Goal: Task Accomplishment & Management: Use online tool/utility

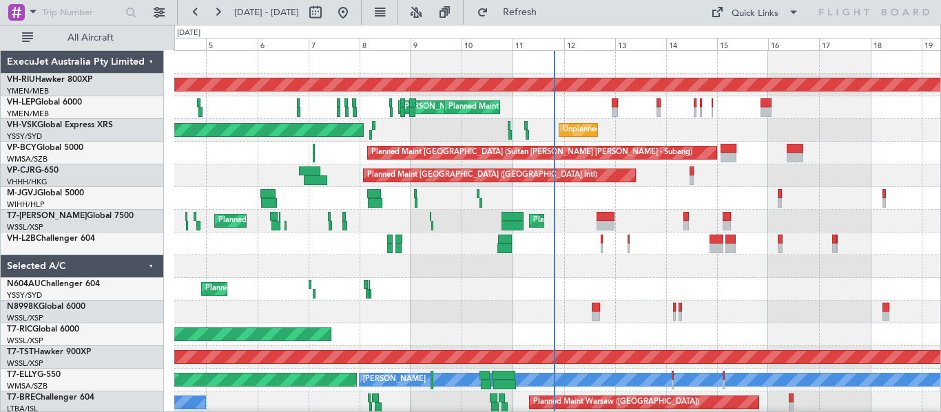
click at [434, 275] on div at bounding box center [557, 266] width 766 height 23
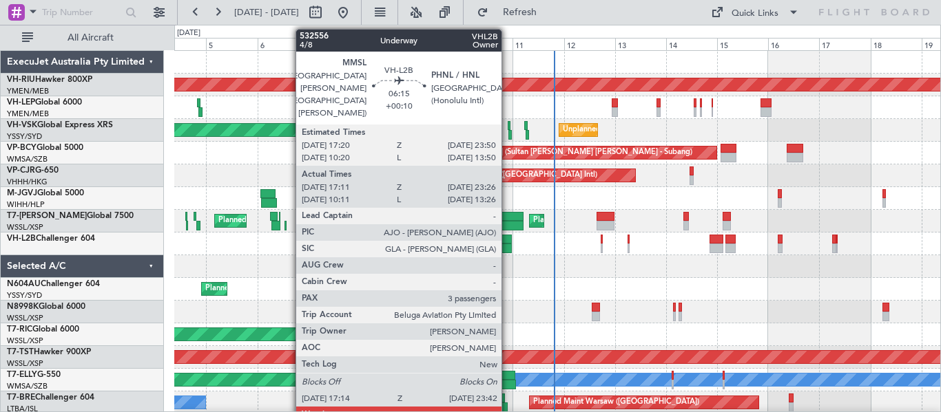
click at [507, 242] on div at bounding box center [505, 240] width 14 height 10
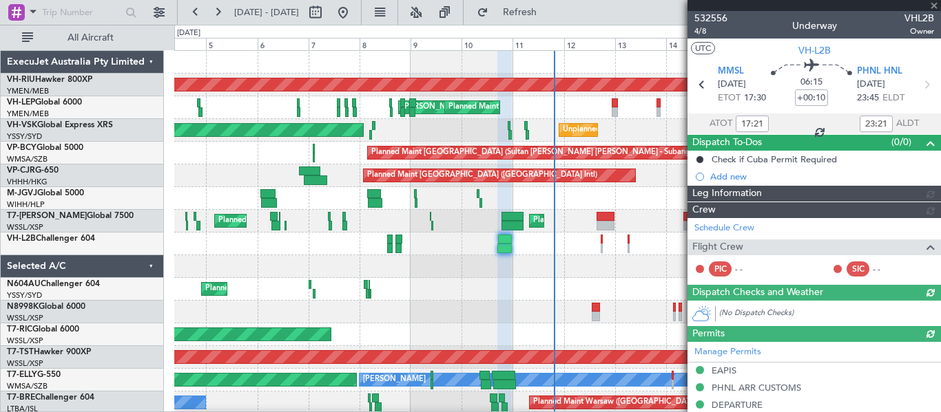
type input "10:21"
type input "13:21"
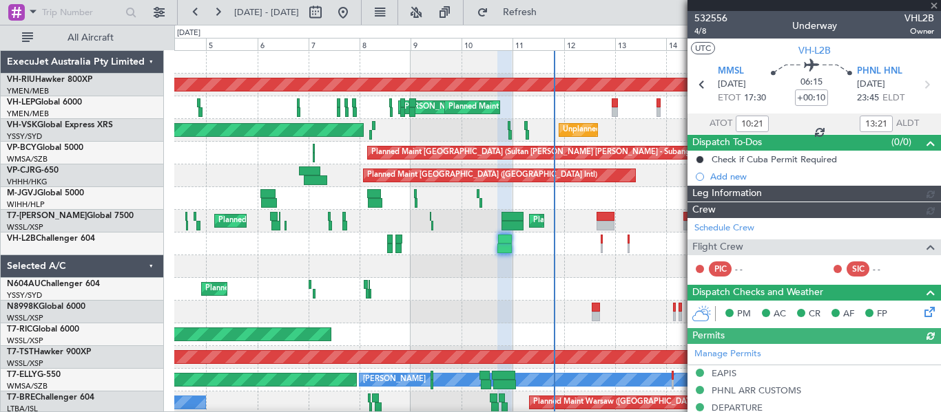
type input "17:21"
type input "23:21"
type input "[PERSON_NAME] (EYU)"
type input "A0013"
click at [698, 29] on span "4/8" at bounding box center [710, 31] width 33 height 12
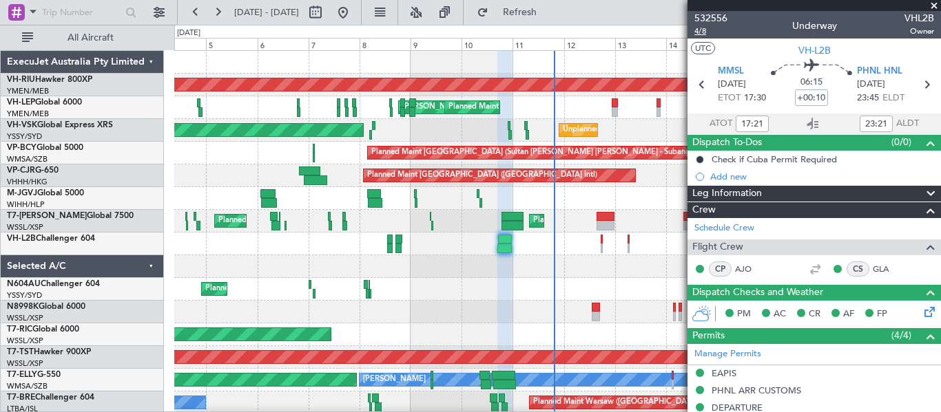
type input "[PERSON_NAME] (EYU)"
type input "A0013"
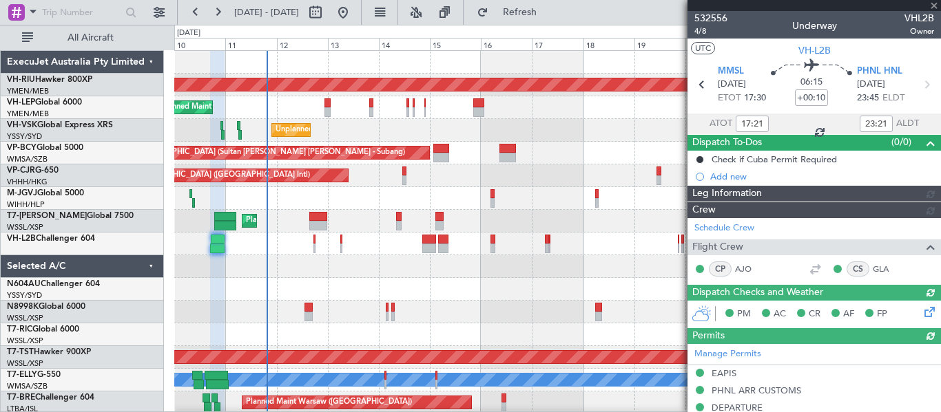
type input "[PERSON_NAME] (EYU)"
type input "A0013"
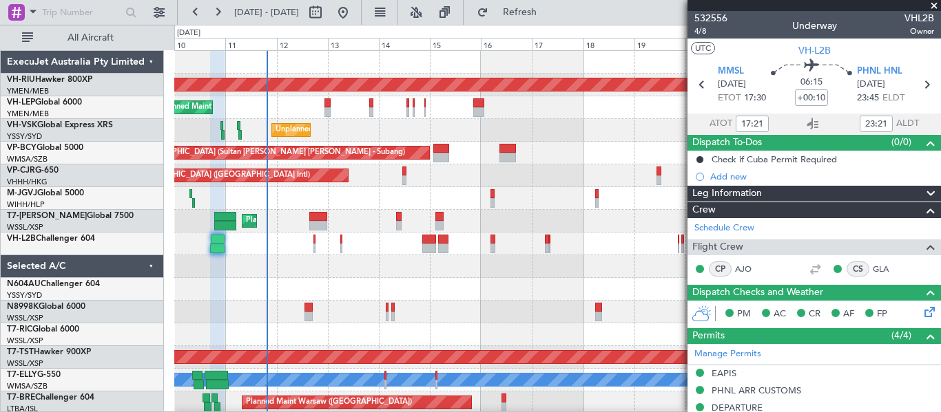
click at [934, 8] on span at bounding box center [934, 6] width 14 height 12
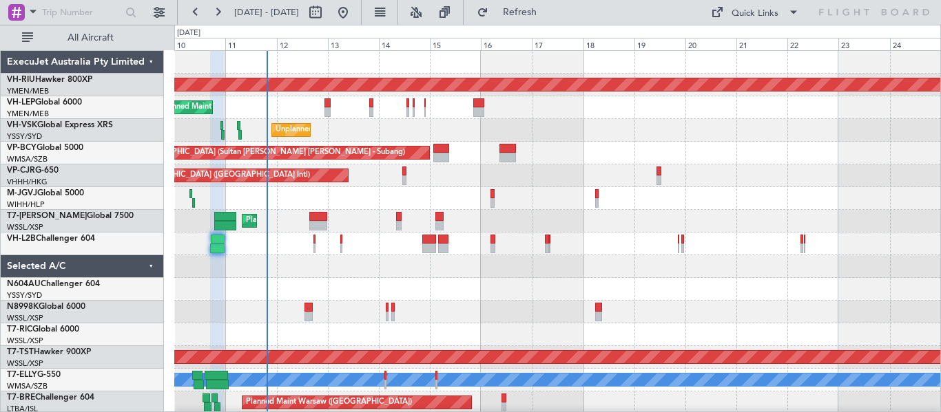
type input "0"
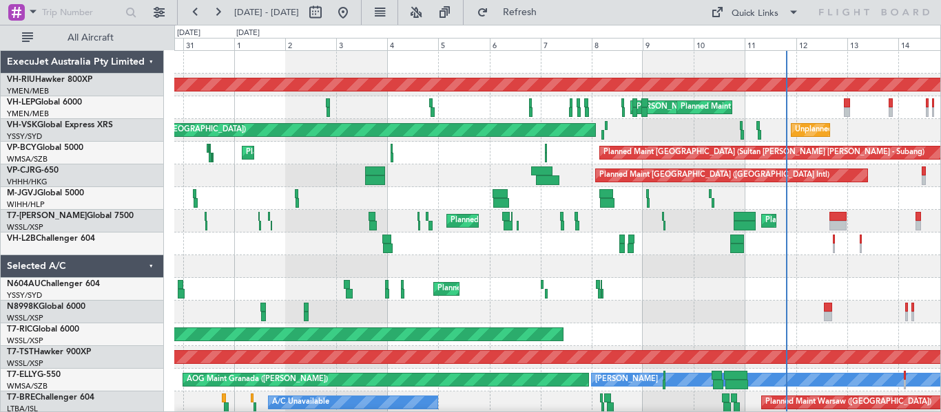
click at [661, 303] on div "Planned Maint [GEOGRAPHIC_DATA] ([GEOGRAPHIC_DATA]) [PERSON_NAME] [GEOGRAPHIC_D…" at bounding box center [557, 233] width 766 height 364
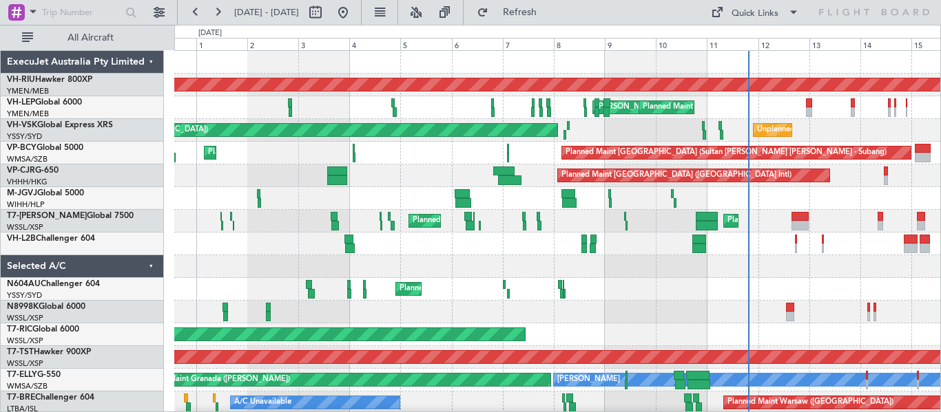
scroll to position [1, 0]
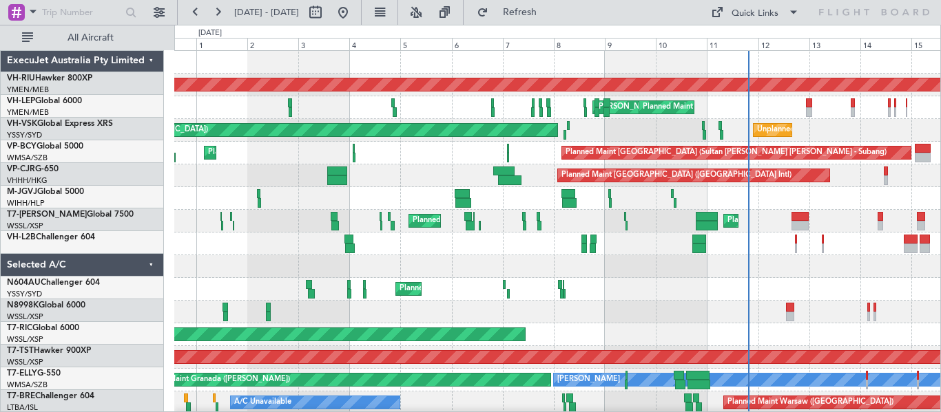
click at [484, 267] on div at bounding box center [557, 266] width 766 height 23
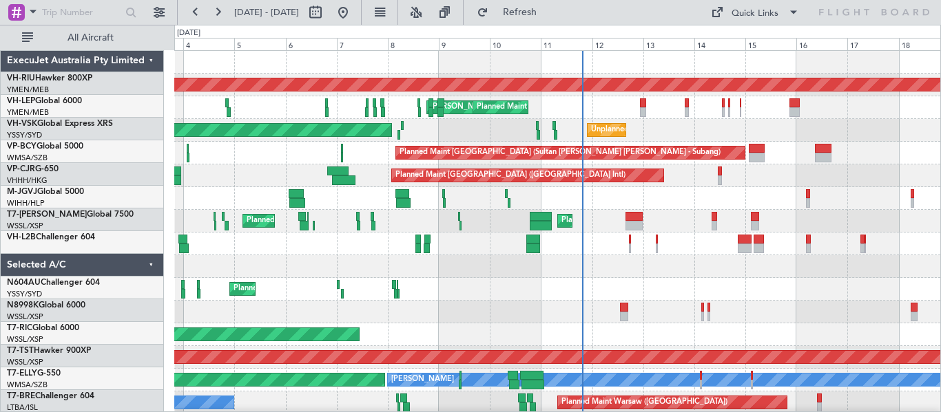
scroll to position [0, 0]
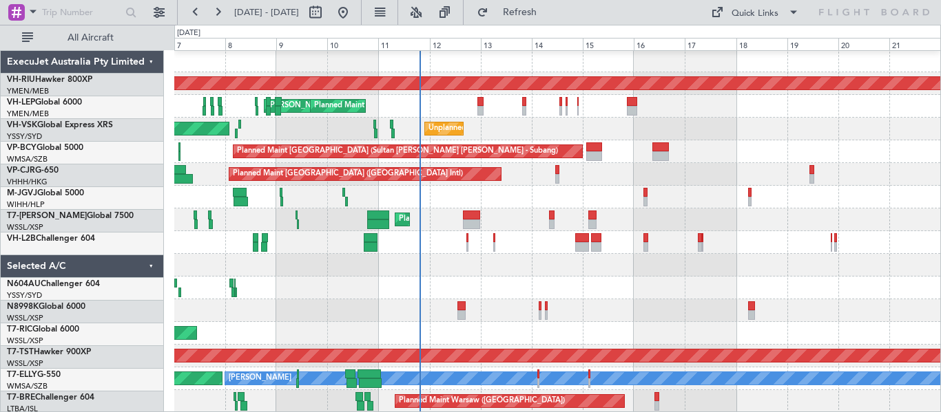
click at [454, 269] on div at bounding box center [557, 265] width 766 height 23
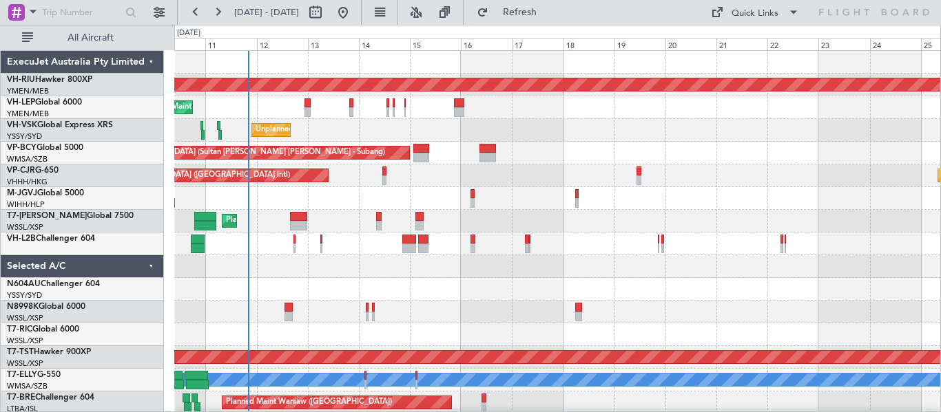
scroll to position [1, 0]
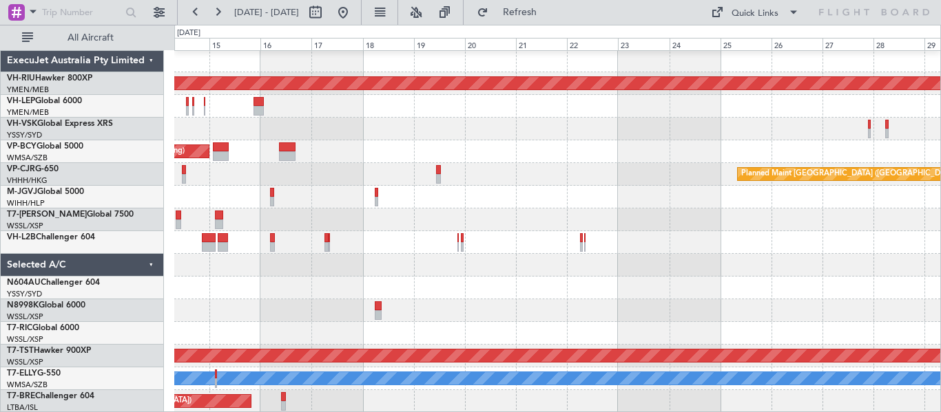
click at [499, 287] on div at bounding box center [557, 288] width 766 height 23
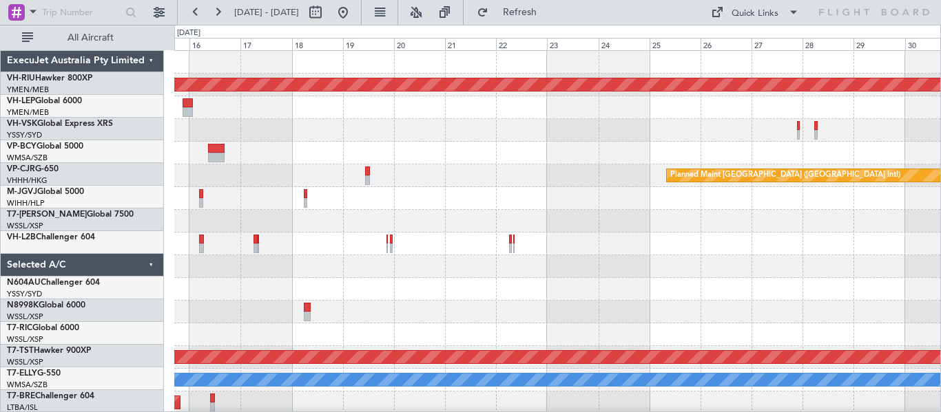
scroll to position [0, 0]
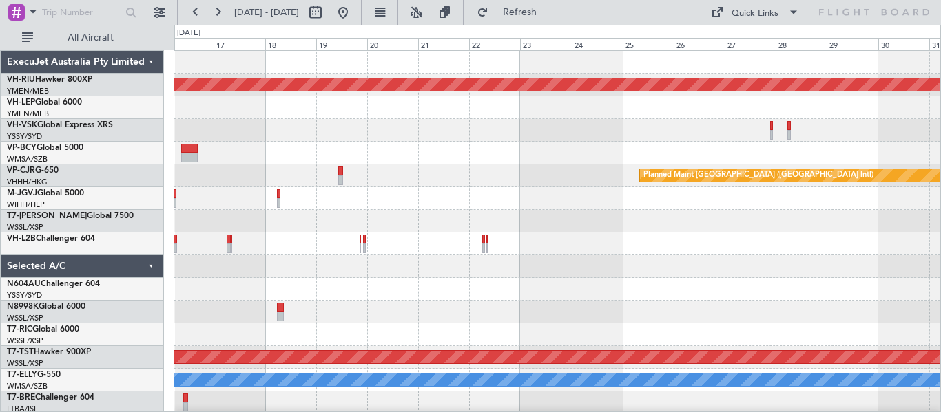
click at [474, 291] on div at bounding box center [557, 289] width 766 height 23
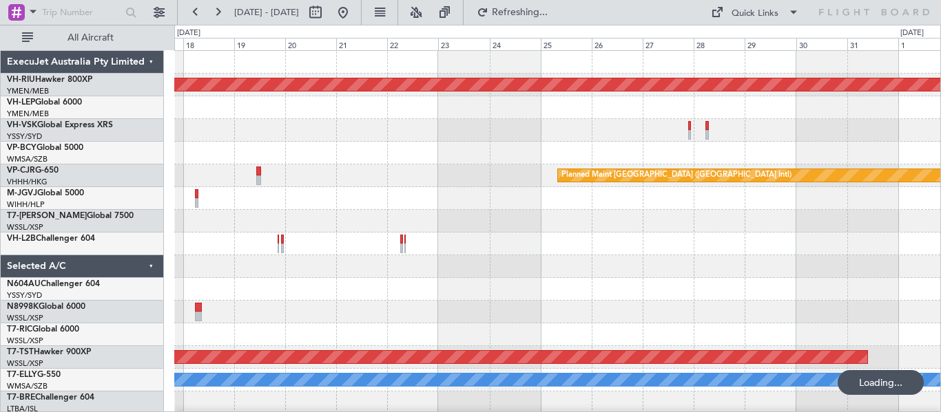
click at [532, 287] on div at bounding box center [557, 289] width 766 height 23
